Goal: Task Accomplishment & Management: Manage account settings

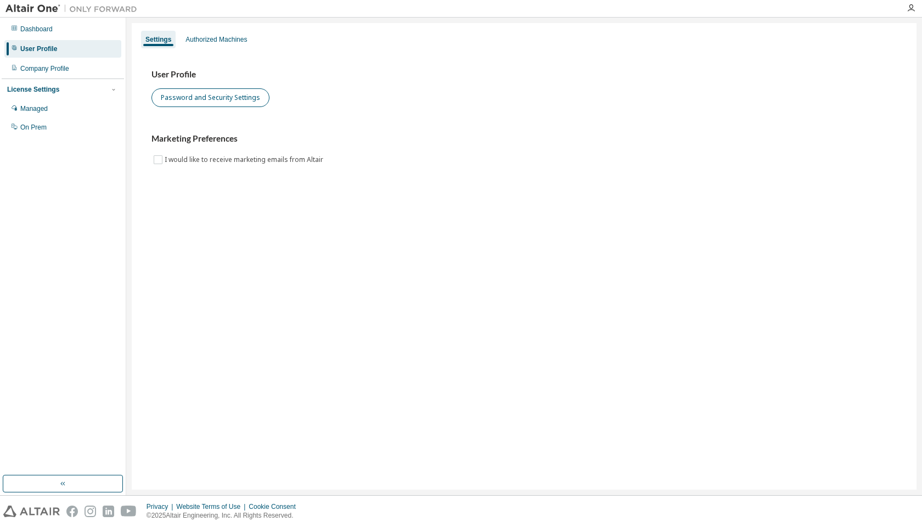
click at [217, 96] on button "Password and Security Settings" at bounding box center [210, 97] width 118 height 19
click at [222, 99] on button "Password and Security Settings" at bounding box center [210, 97] width 118 height 19
click at [73, 105] on div "Managed" at bounding box center [62, 109] width 117 height 18
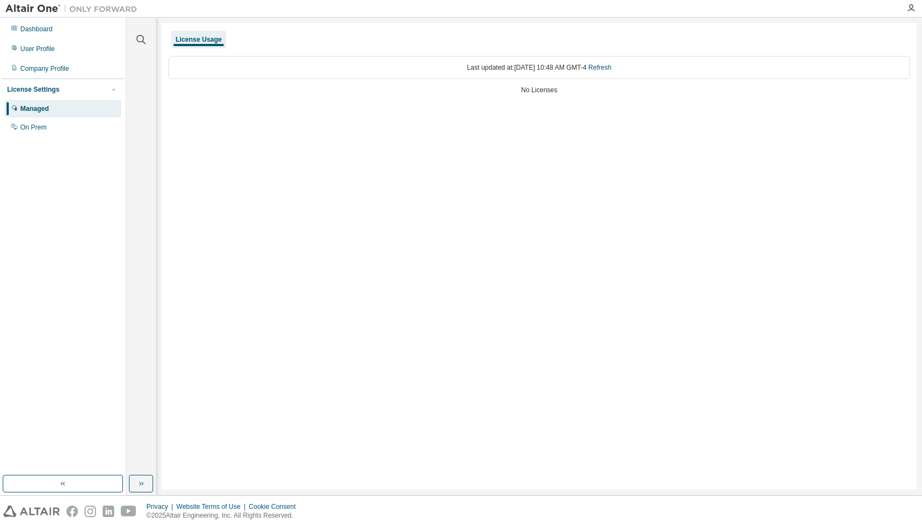
click at [56, 103] on div "Managed" at bounding box center [62, 109] width 117 height 18
click at [86, 90] on div "License Settings" at bounding box center [62, 90] width 111 height 10
click at [316, 57] on div "Last updated at: Fri 2025-08-29 10:48 AM GMT-4 Refresh" at bounding box center [538, 67] width 741 height 23
click at [611, 67] on link "Refresh" at bounding box center [599, 68] width 23 height 8
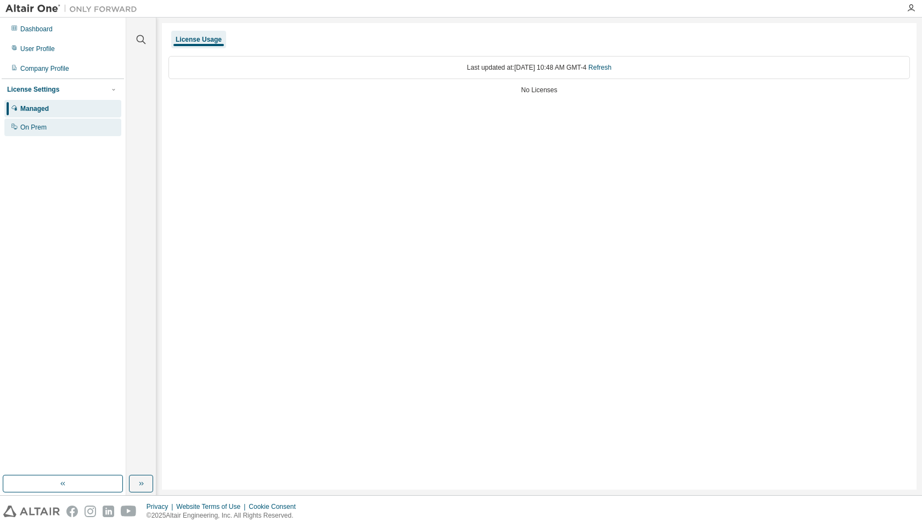
click at [58, 123] on div "On Prem" at bounding box center [62, 128] width 117 height 18
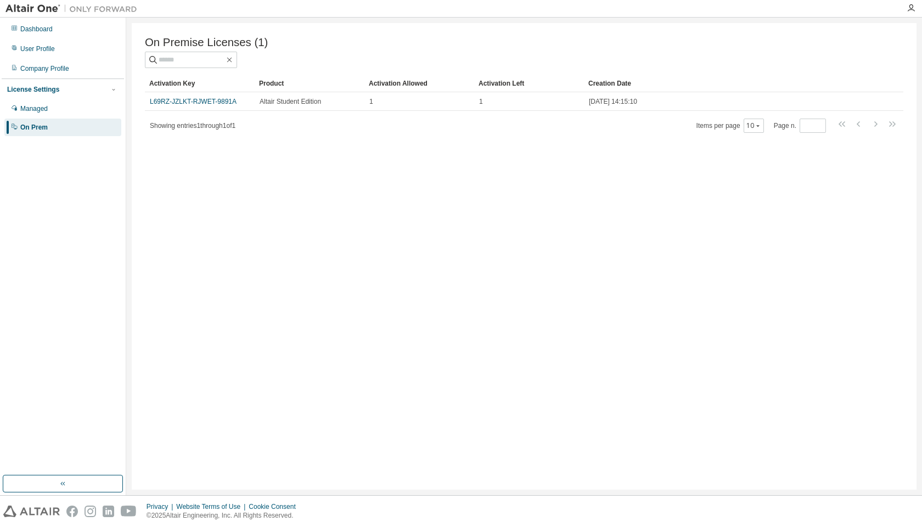
click at [67, 88] on div "License Settings" at bounding box center [62, 90] width 111 height 10
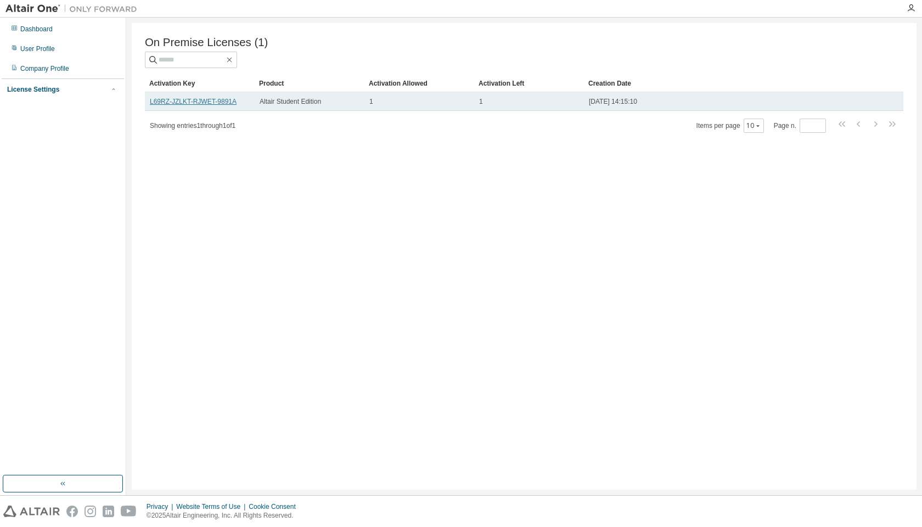
click at [218, 102] on link "L69RZ-JZLKT-RJWET-9891A" at bounding box center [193, 102] width 87 height 8
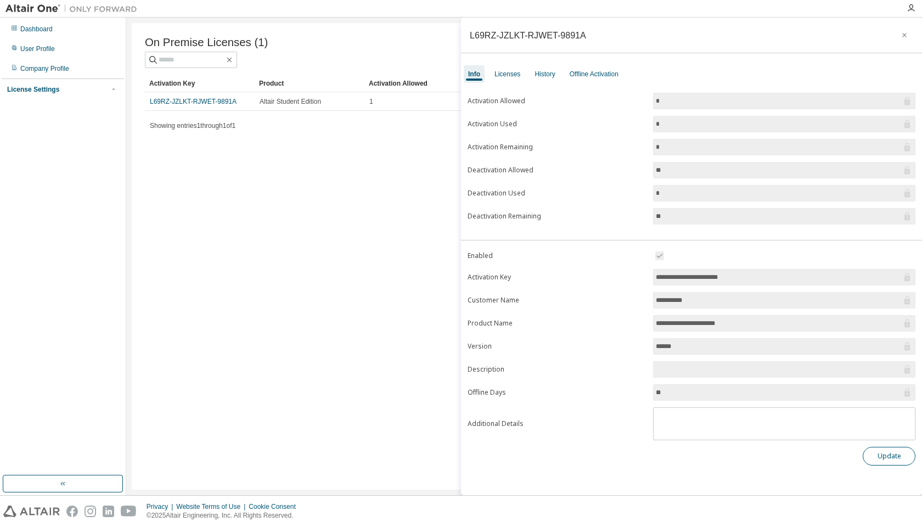
click at [891, 458] on button "Update" at bounding box center [889, 456] width 53 height 19
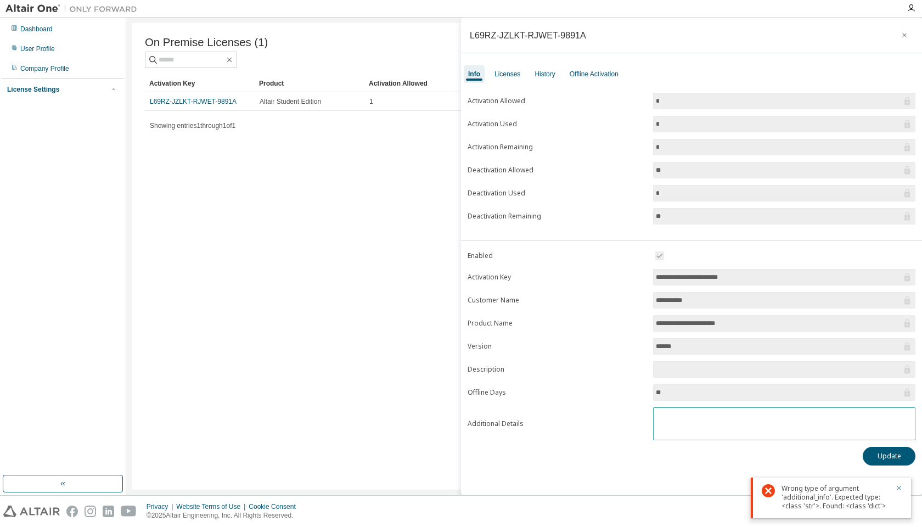
click at [753, 424] on textarea at bounding box center [784, 422] width 261 height 29
click at [901, 31] on icon "button" at bounding box center [905, 35] width 8 height 9
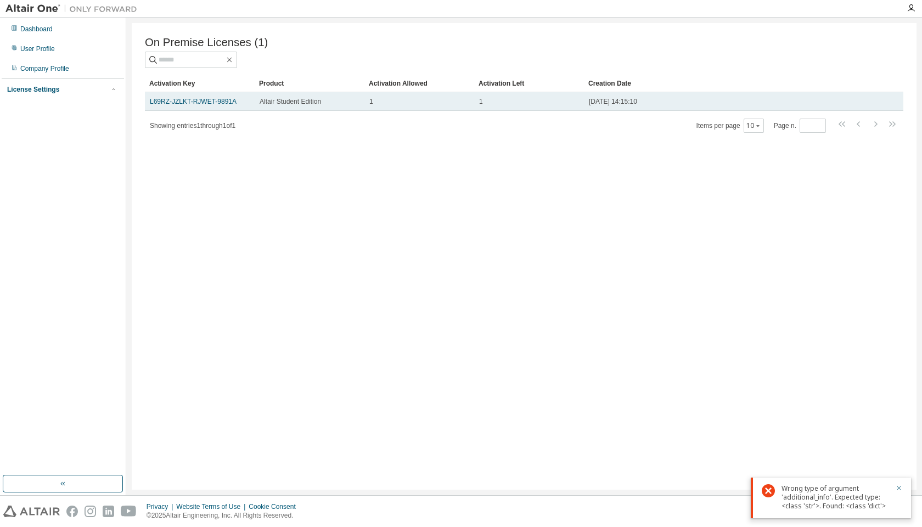
click at [601, 99] on span "2025-08-29 14:15:10" at bounding box center [613, 101] width 48 height 9
click at [632, 106] on span "2025-08-29 14:15:10" at bounding box center [613, 101] width 48 height 9
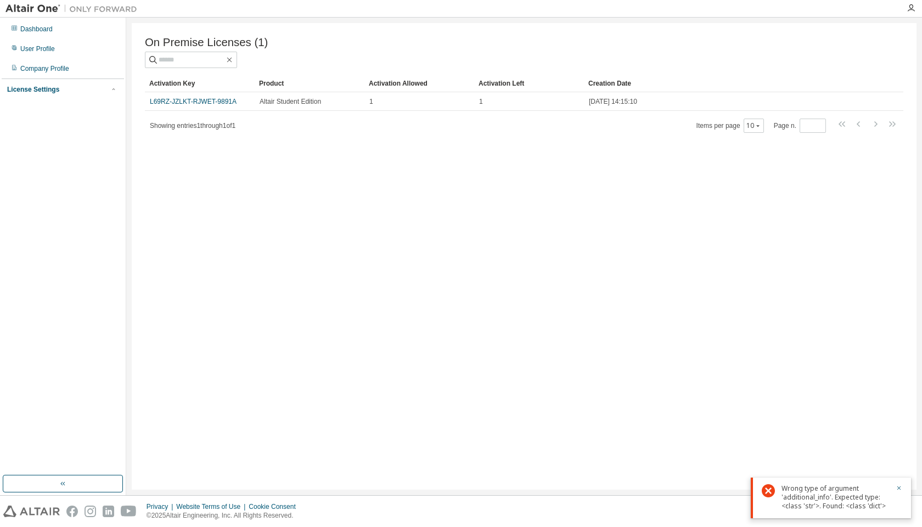
click at [279, 90] on div "Product" at bounding box center [309, 84] width 101 height 18
click at [77, 86] on div "License Settings" at bounding box center [62, 90] width 111 height 10
click at [92, 108] on div "Managed" at bounding box center [62, 109] width 117 height 18
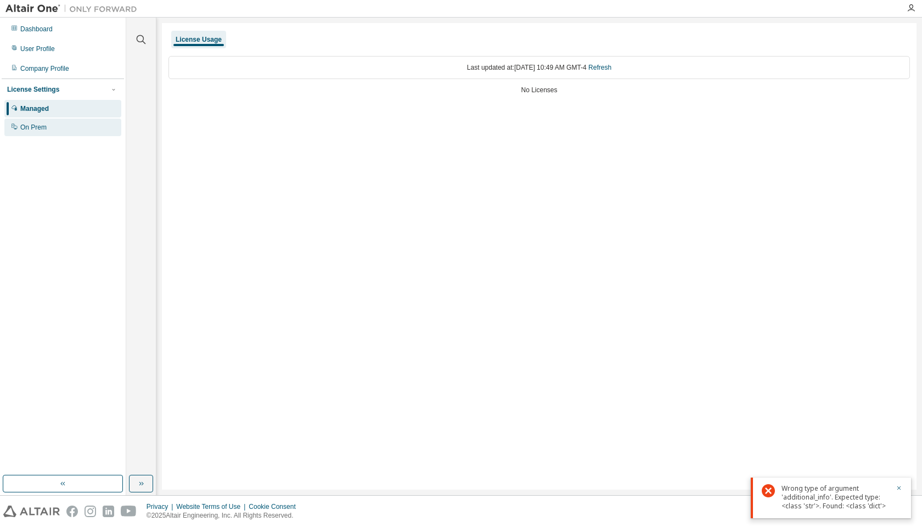
click at [94, 126] on div "On Prem" at bounding box center [62, 128] width 117 height 18
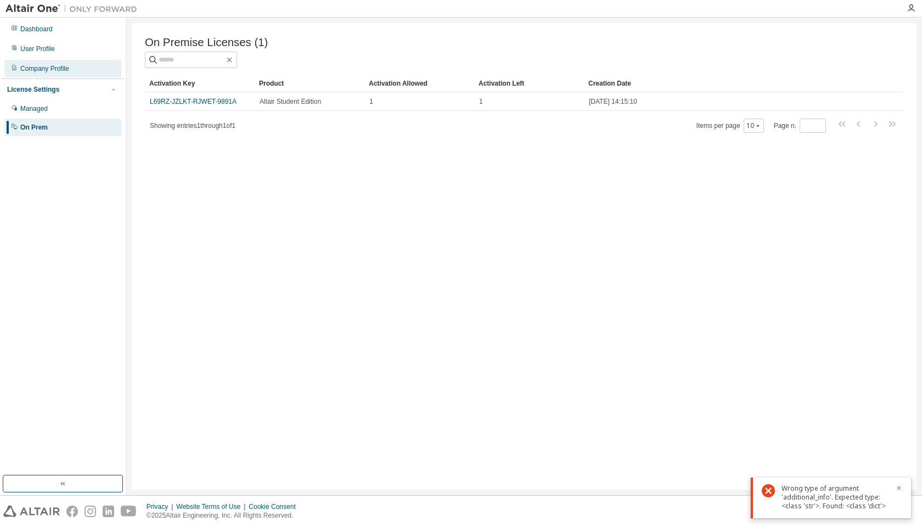
click at [98, 68] on div "Company Profile" at bounding box center [62, 69] width 117 height 18
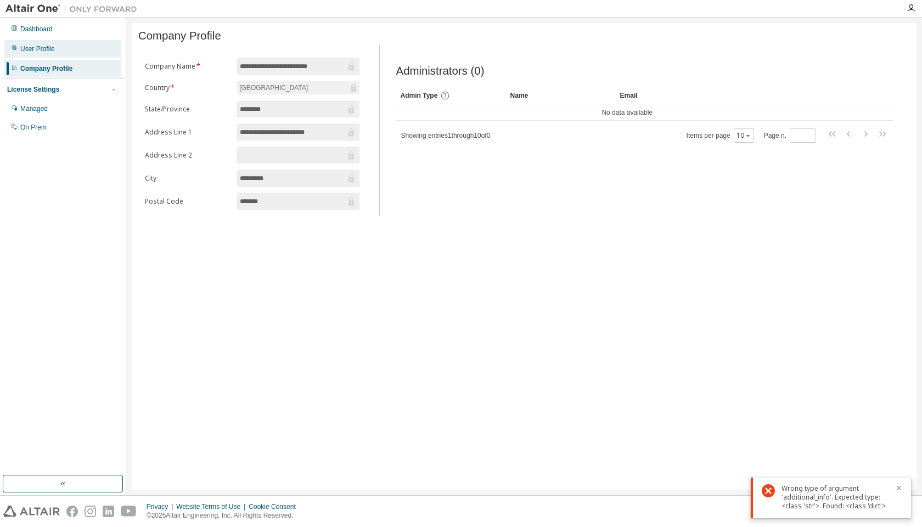
click at [97, 51] on div "User Profile" at bounding box center [62, 49] width 117 height 18
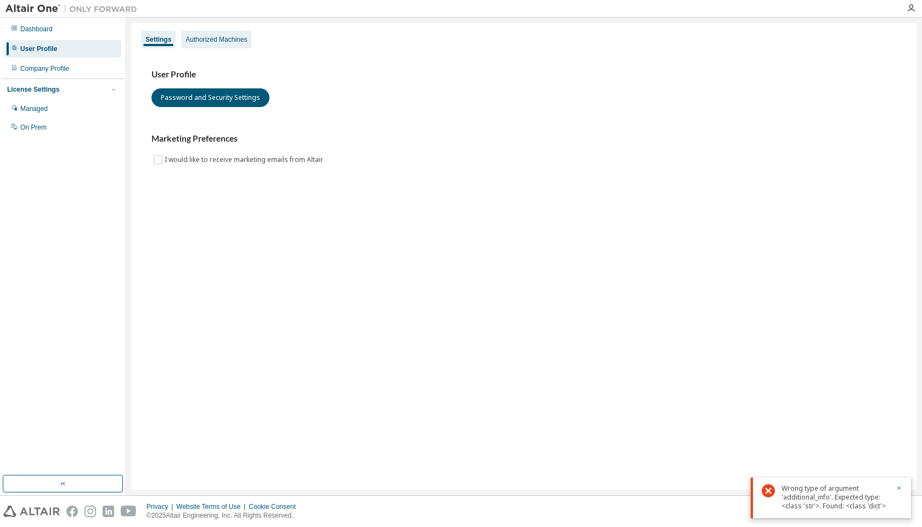
click at [202, 36] on div "Authorized Machines" at bounding box center [215, 39] width 61 height 9
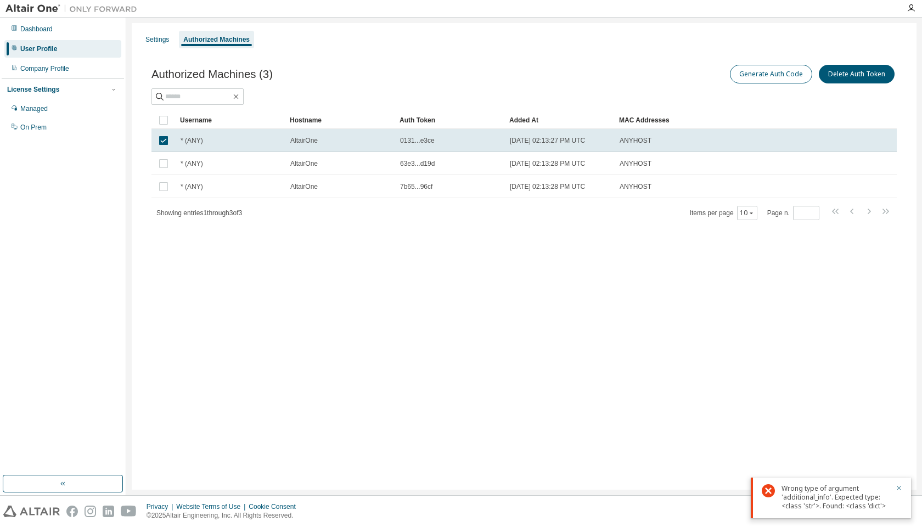
click at [766, 78] on button "Generate Auth Code" at bounding box center [771, 74] width 82 height 19
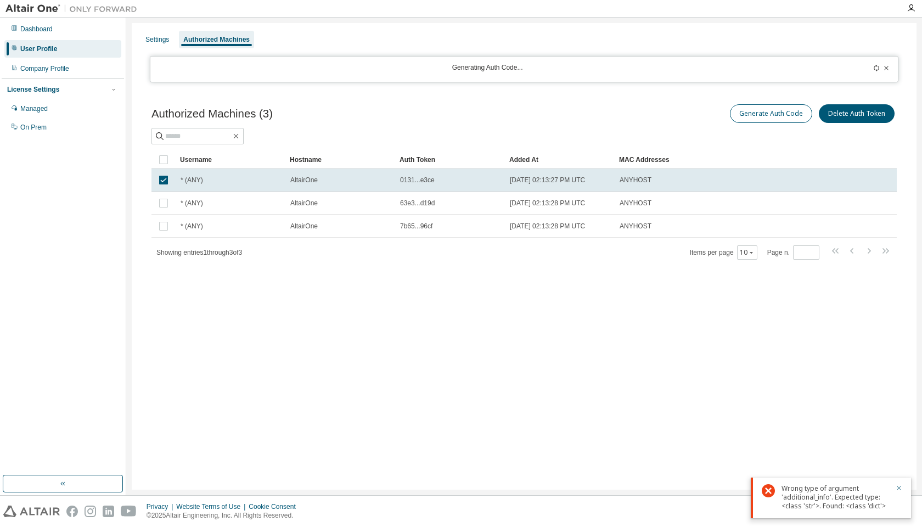
click at [771, 112] on button "Generate Auth Code" at bounding box center [771, 113] width 82 height 19
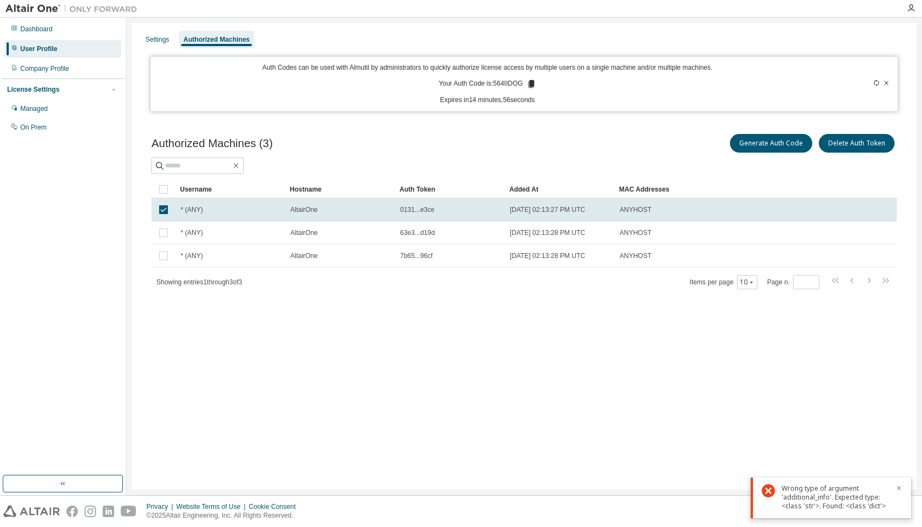
drag, startPoint x: 496, startPoint y: 83, endPoint x: 524, endPoint y: 82, distance: 28.0
click at [524, 82] on p "Your Auth Code is: 564IIDOG" at bounding box center [487, 84] width 97 height 10
copy p "564IIDOG"
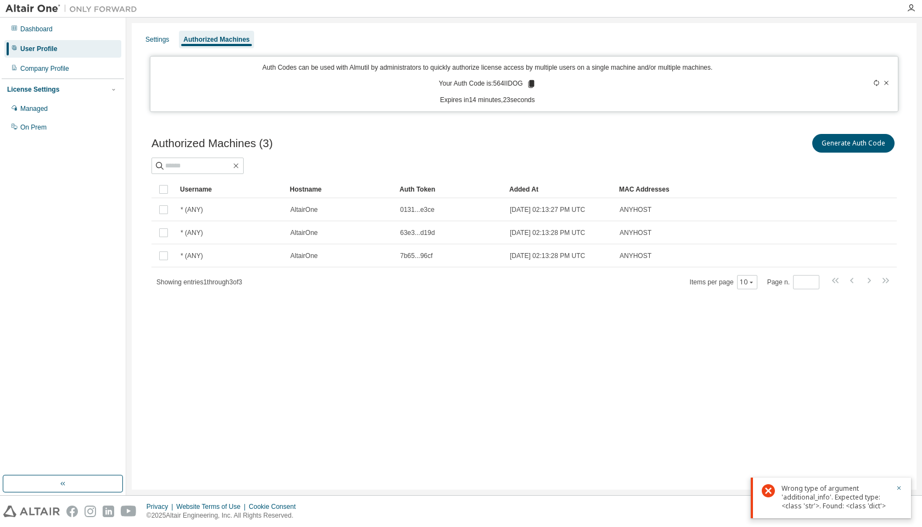
click at [238, 353] on div "Settings Authorized Machines Auth Codes can be used with Almutil by administrat…" at bounding box center [524, 256] width 785 height 466
click at [156, 39] on div "Settings" at bounding box center [157, 39] width 24 height 9
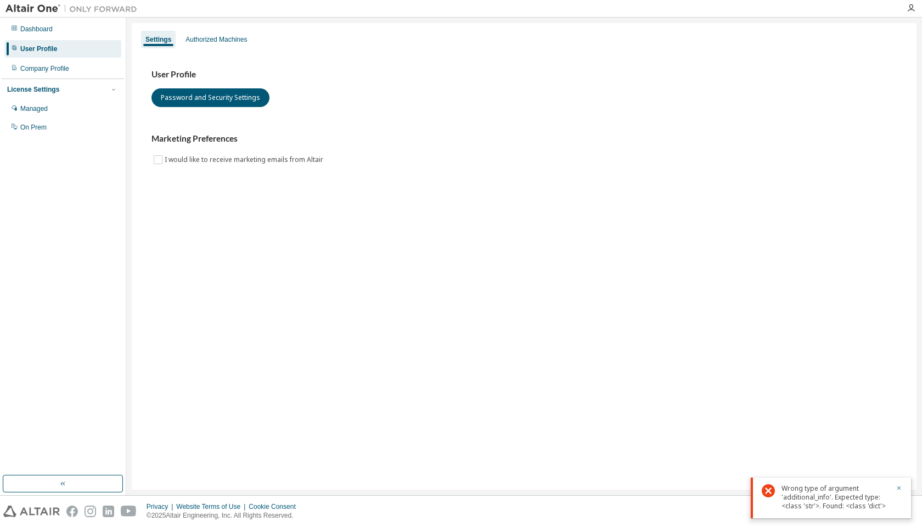
click at [76, 41] on div "User Profile" at bounding box center [62, 49] width 117 height 18
click at [76, 32] on div "Dashboard" at bounding box center [62, 29] width 117 height 18
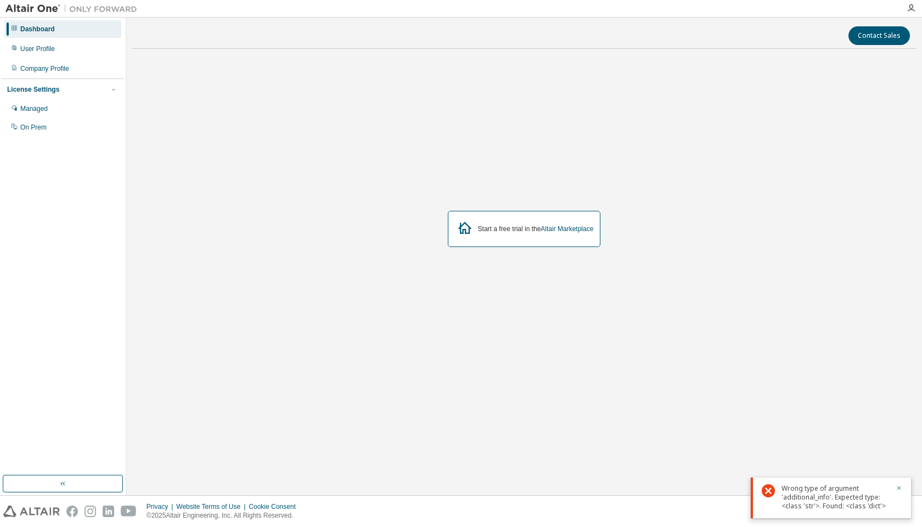
click at [536, 240] on div "Start a free trial in the Altair Marketplace" at bounding box center [524, 229] width 153 height 36
click at [567, 226] on link "Altair Marketplace" at bounding box center [567, 229] width 53 height 8
